Goal: Check status: Check status

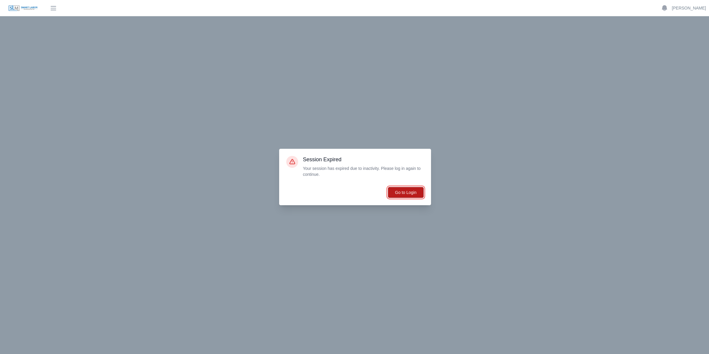
click at [402, 190] on button "Go to Login" at bounding box center [406, 192] width 36 height 11
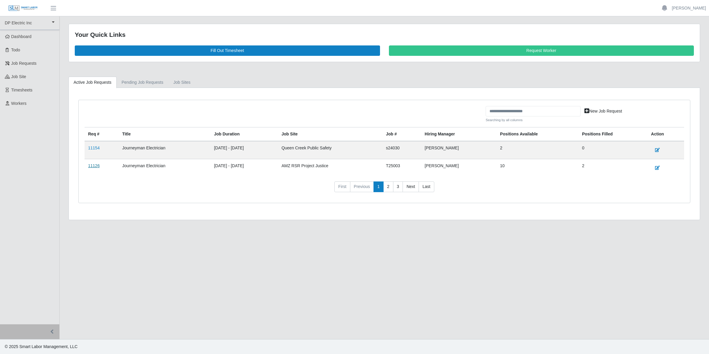
click at [93, 167] on link "11126" at bounding box center [94, 165] width 12 height 5
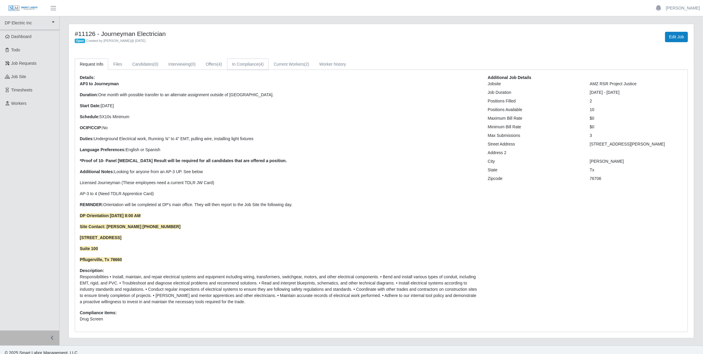
click at [260, 65] on link "In Compliance (4)" at bounding box center [248, 64] width 42 height 12
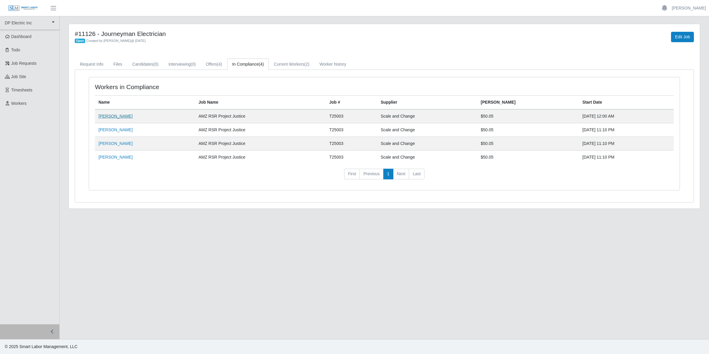
click at [117, 117] on link "Jose Obando" at bounding box center [115, 116] width 34 height 5
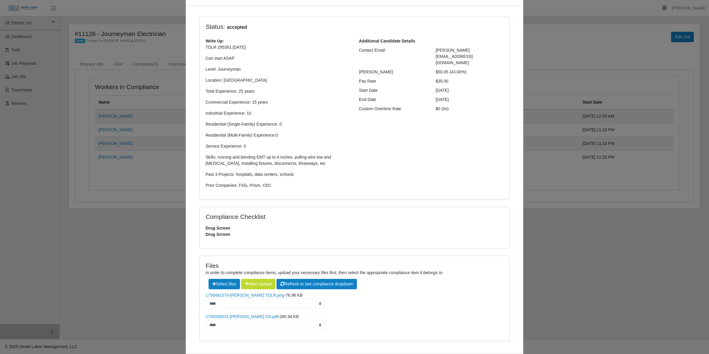
scroll to position [66, 0]
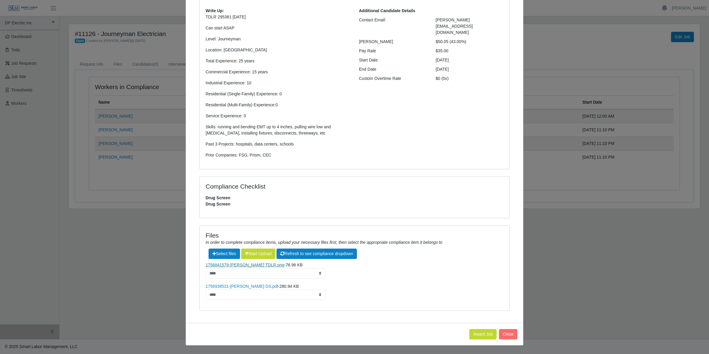
click at [248, 265] on link "1756841579-Jose Obando TDLR.png" at bounding box center [245, 264] width 79 height 5
click at [502, 334] on button "Close" at bounding box center [508, 334] width 18 height 10
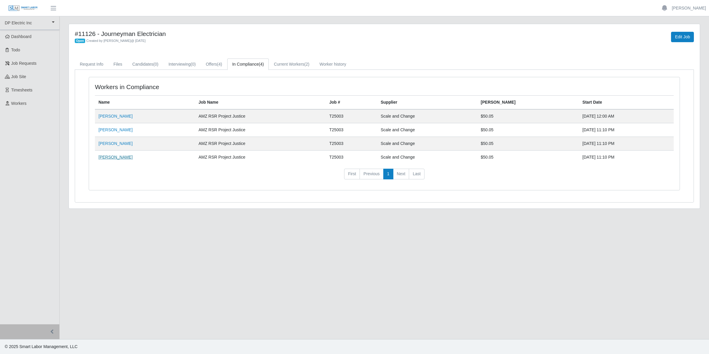
click at [112, 157] on link "Roberto Rincon" at bounding box center [115, 157] width 34 height 5
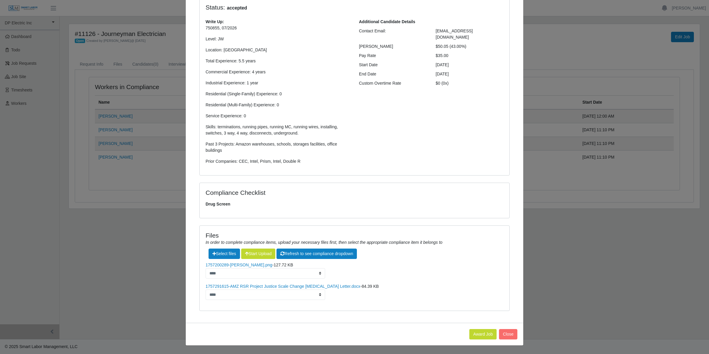
scroll to position [54, 0]
click at [249, 265] on link "1757200289-roberto TDLR.png" at bounding box center [239, 264] width 67 height 5
drag, startPoint x: 500, startPoint y: 331, endPoint x: 455, endPoint y: 304, distance: 53.2
click at [500, 331] on button "Close" at bounding box center [508, 334] width 18 height 10
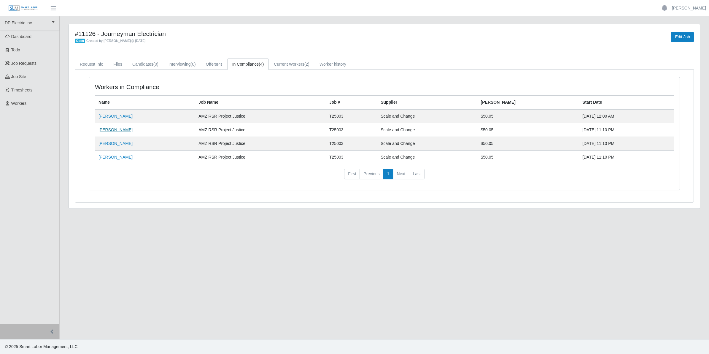
click at [117, 131] on link "Hernando Parra" at bounding box center [115, 129] width 34 height 5
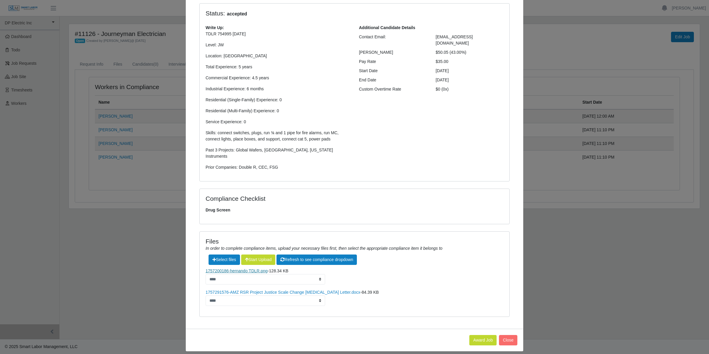
scroll to position [48, 0]
click at [242, 268] on link "1757200186-hernando TDLR.png" at bounding box center [237, 270] width 62 height 5
click at [501, 334] on button "Close" at bounding box center [508, 339] width 18 height 10
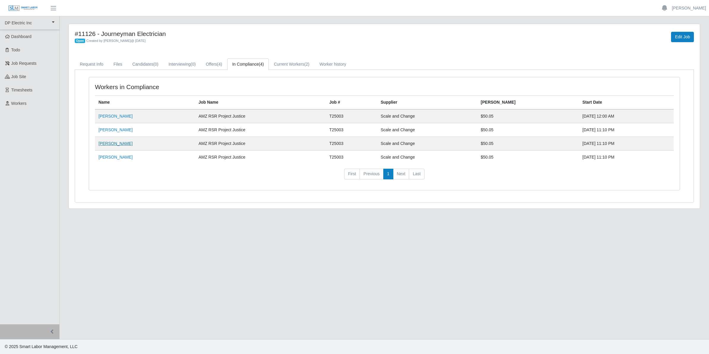
click at [116, 145] on link "Enrique Garcia" at bounding box center [115, 143] width 34 height 5
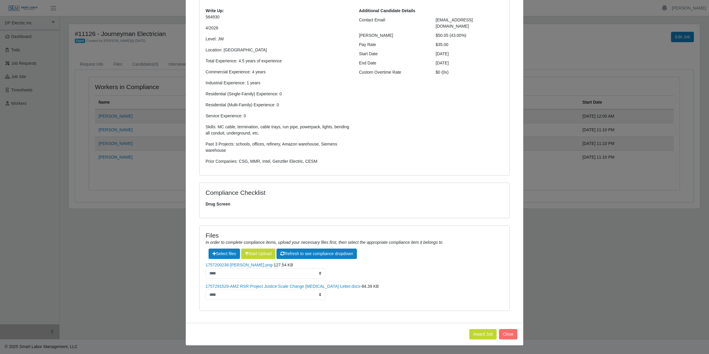
scroll to position [66, 0]
click at [242, 266] on link "1757200238-enrique TDLR.png" at bounding box center [239, 264] width 67 height 5
click at [502, 333] on button "Close" at bounding box center [508, 334] width 18 height 10
